Goal: Navigation & Orientation: Find specific page/section

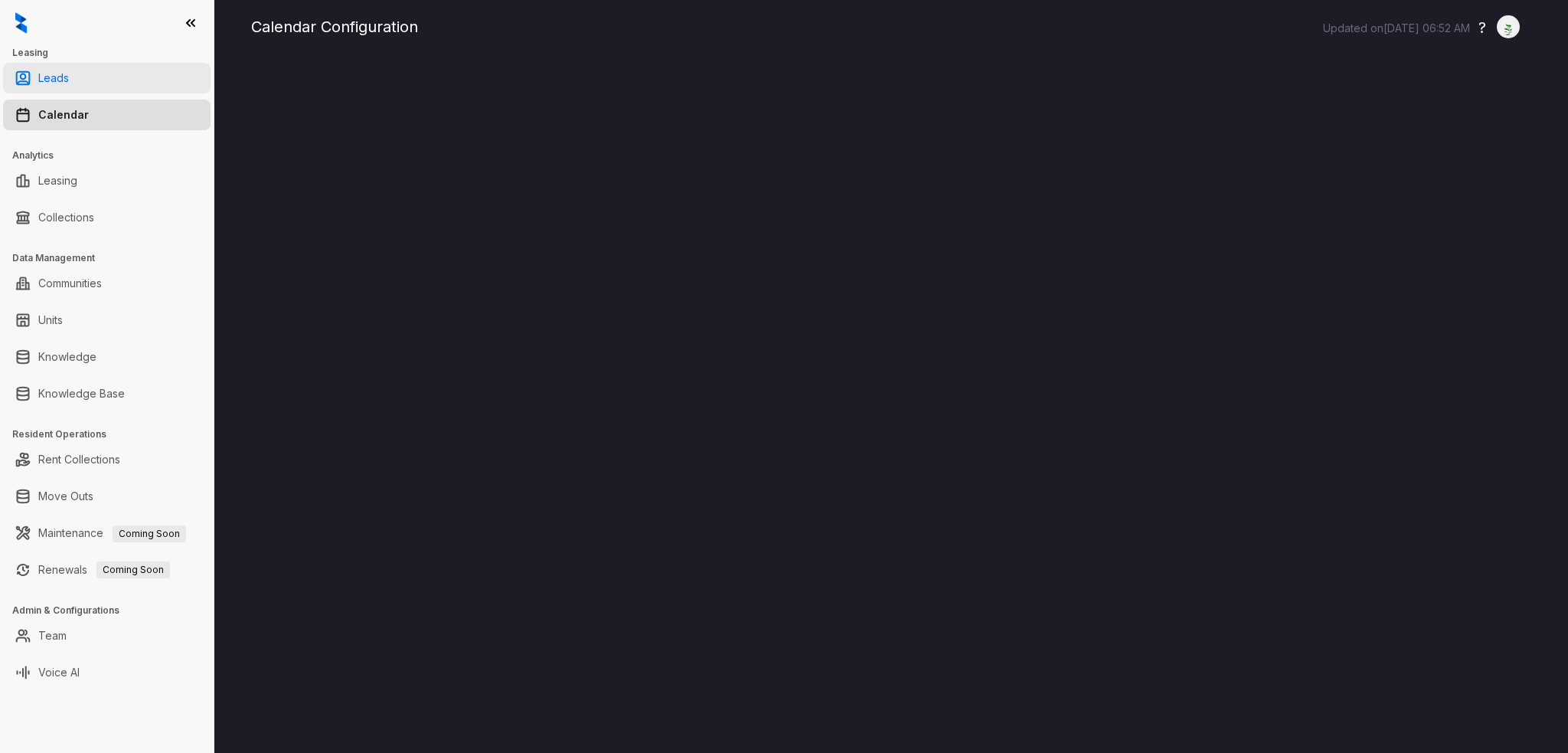
click at [59, 81] on link "Leads" at bounding box center [53, 77] width 30 height 30
click at [67, 111] on link "Calendar" at bounding box center [63, 115] width 50 height 30
click at [69, 109] on link "Calendar" at bounding box center [63, 115] width 50 height 30
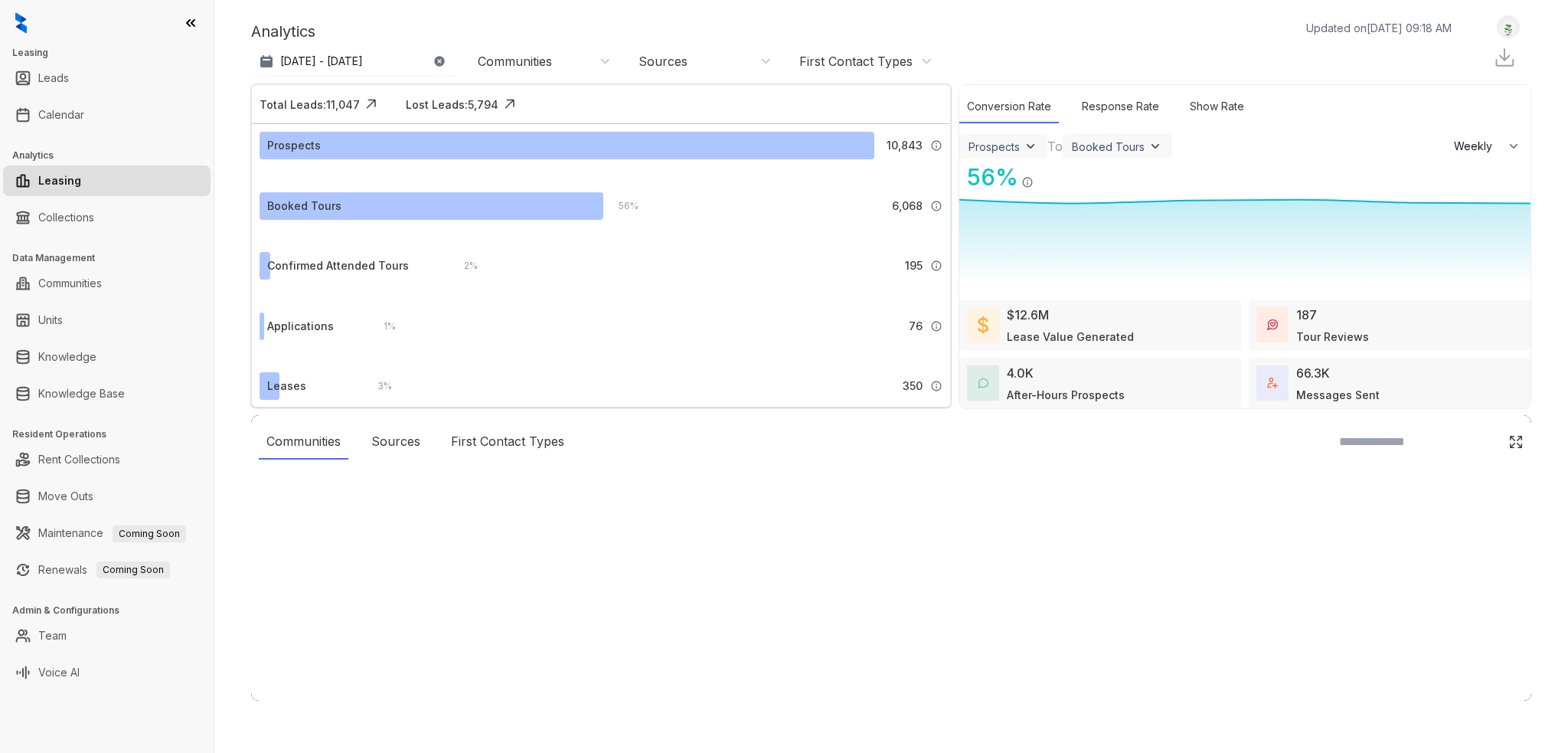
select select "******"
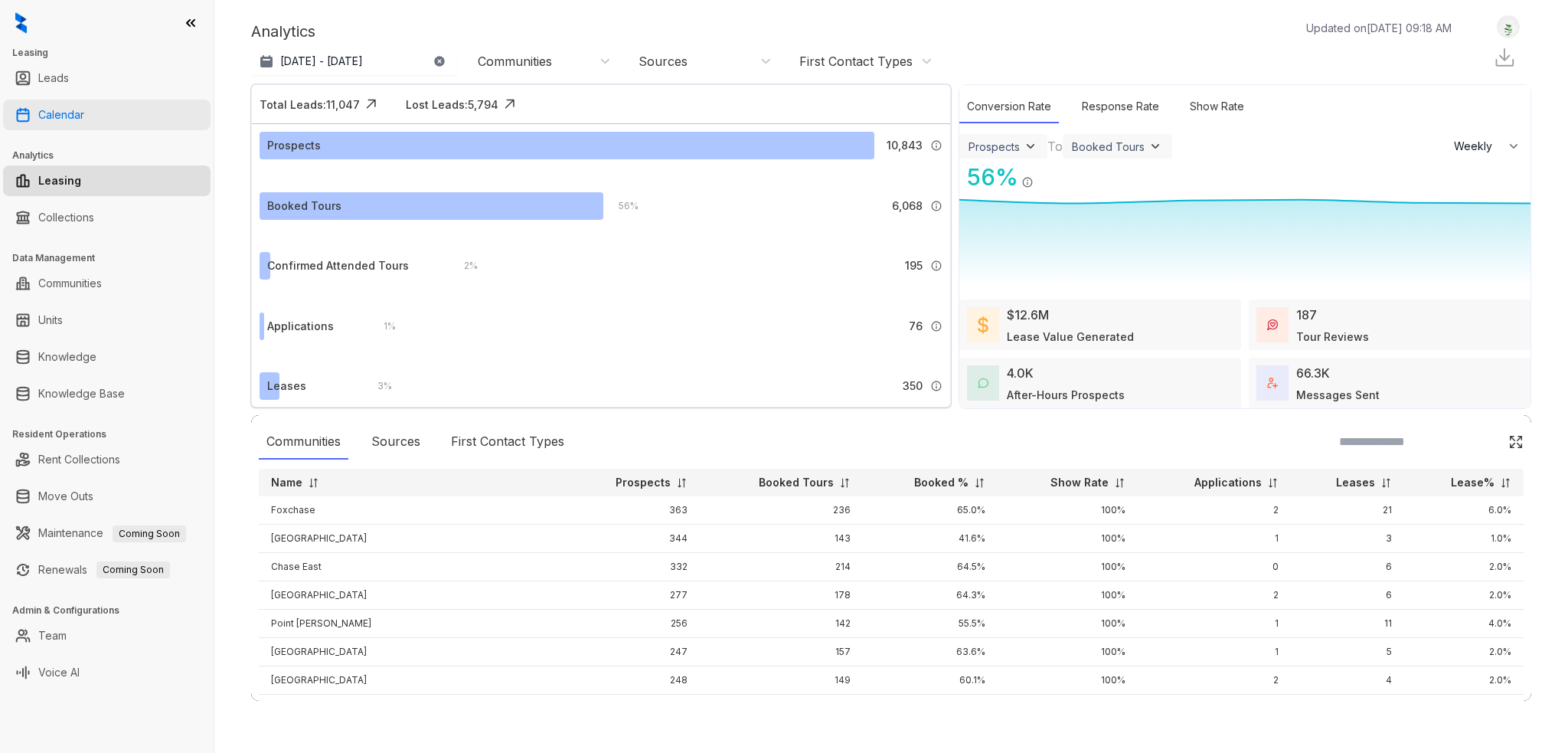
click at [78, 109] on link "Calendar" at bounding box center [61, 115] width 46 height 30
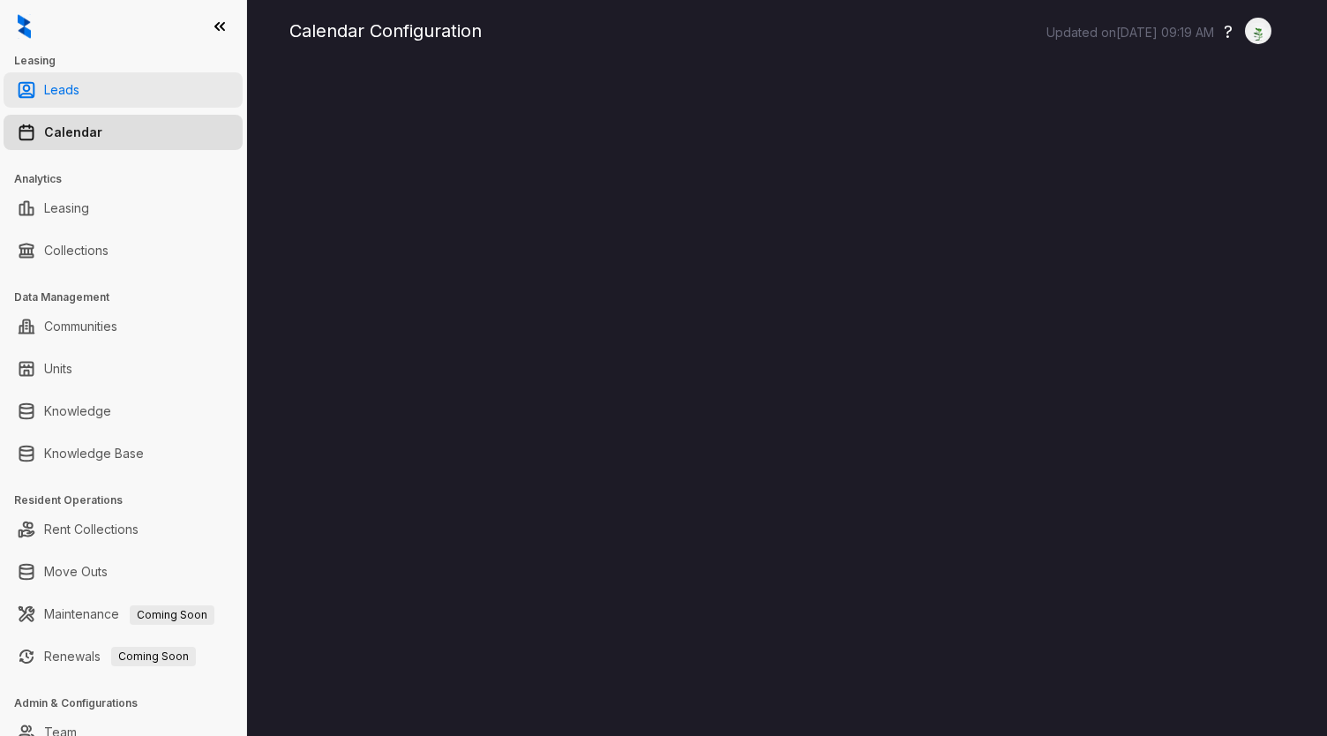
click at [58, 86] on link "Leads" at bounding box center [61, 89] width 35 height 35
click at [88, 130] on link "Calendar" at bounding box center [73, 132] width 58 height 35
